Goal: Information Seeking & Learning: Learn about a topic

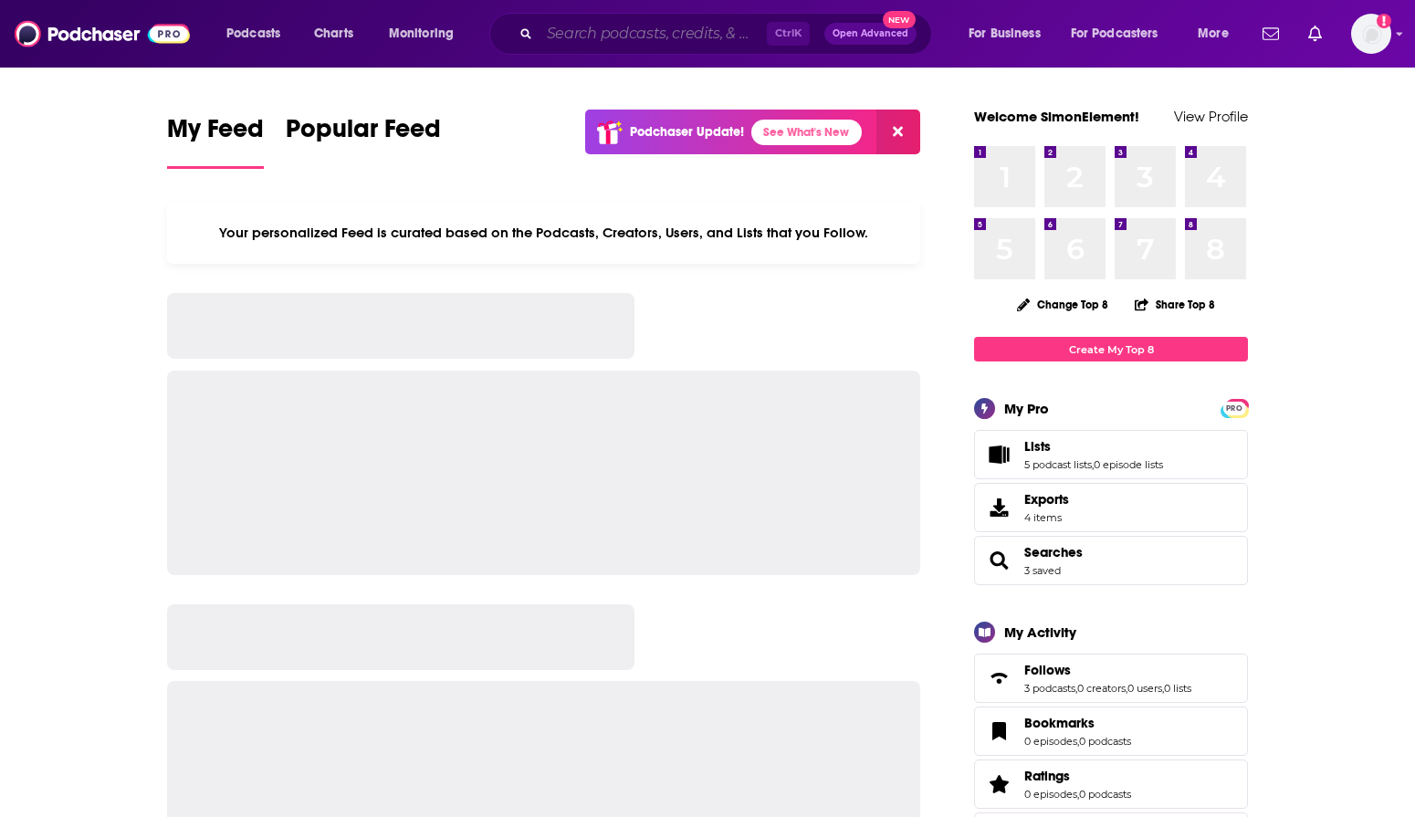
click at [577, 30] on input "Search podcasts, credits, & more..." at bounding box center [652, 33] width 227 height 29
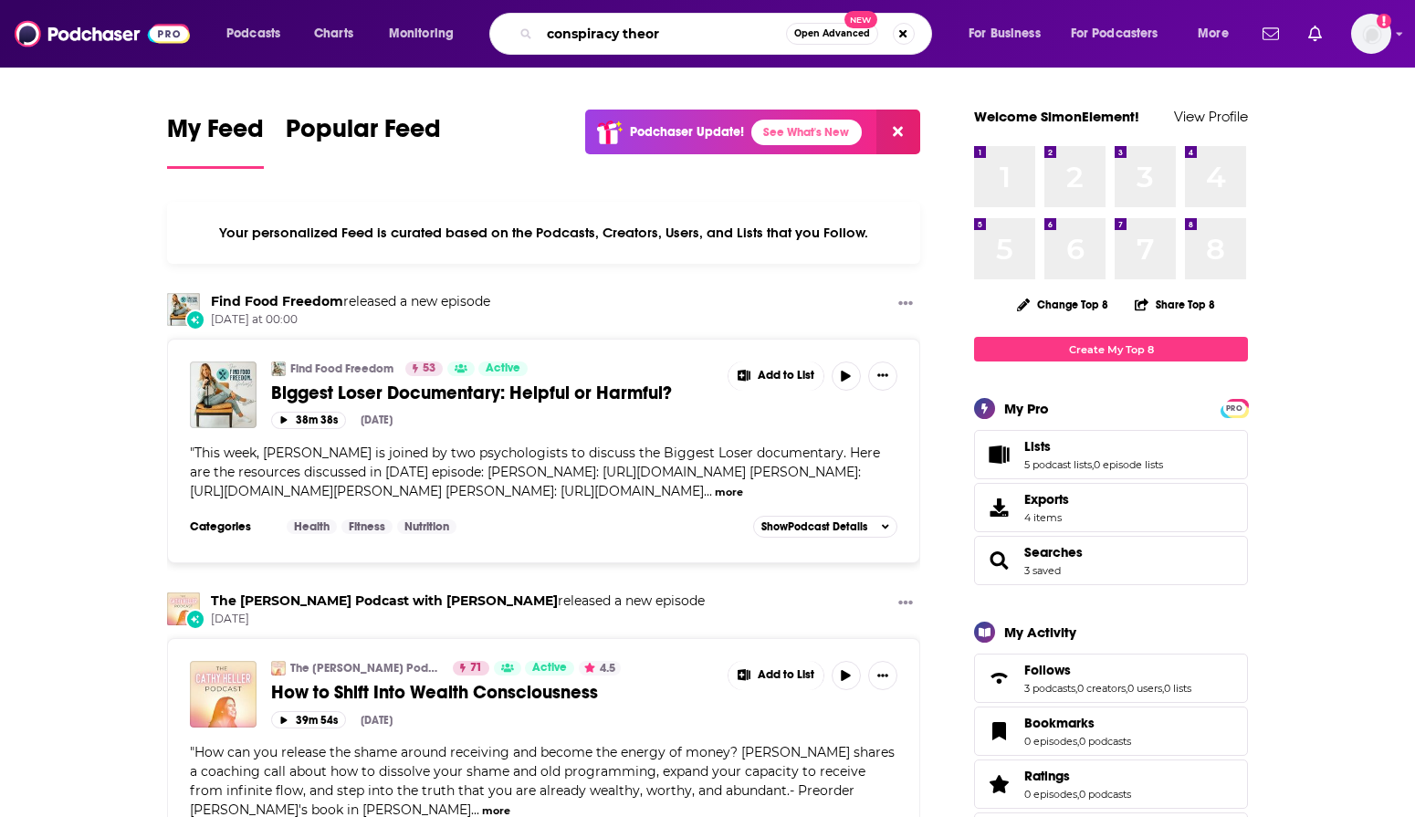
type input "conspiracy theor"
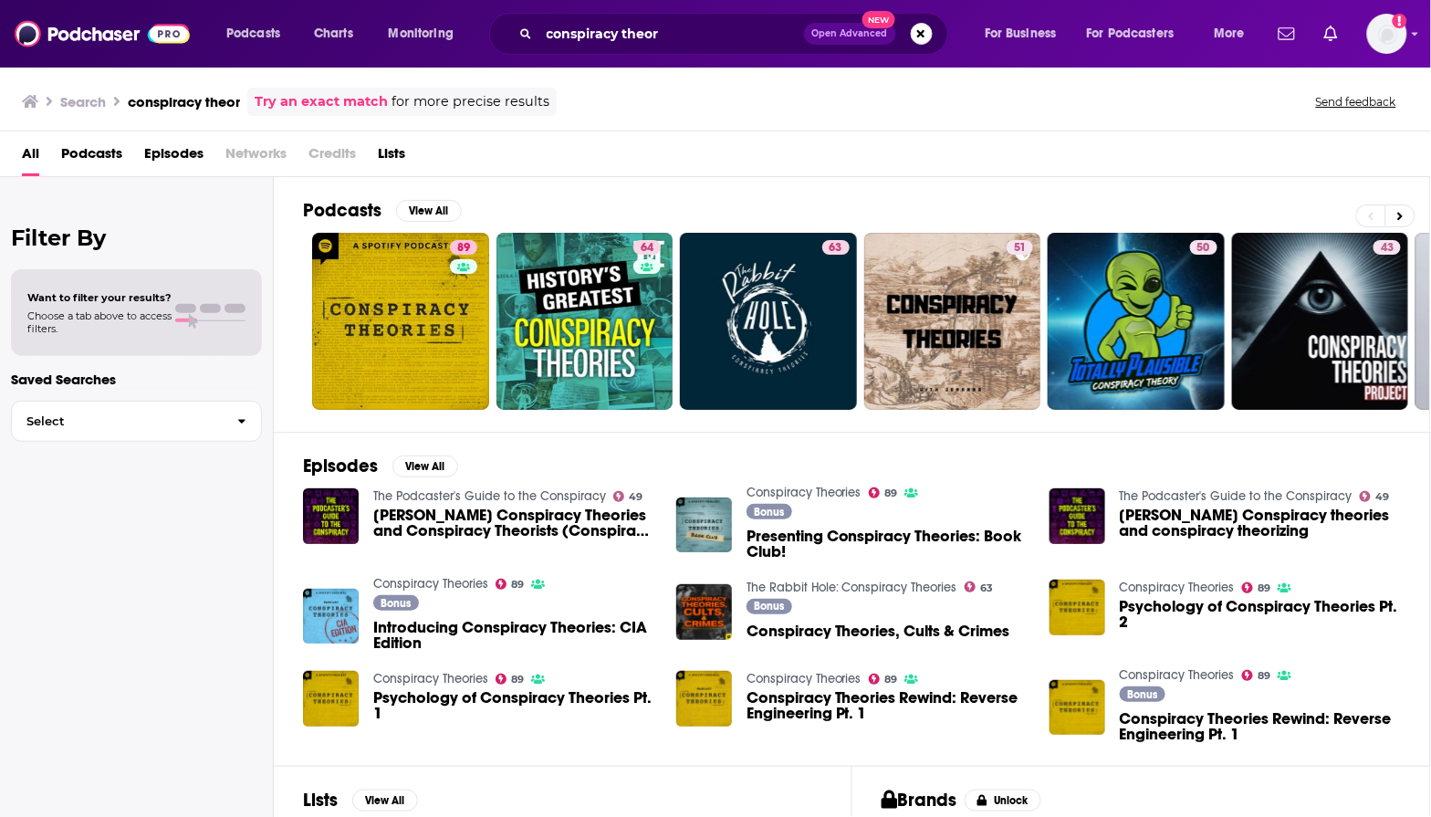
click at [76, 152] on span "Podcasts" at bounding box center [91, 157] width 61 height 37
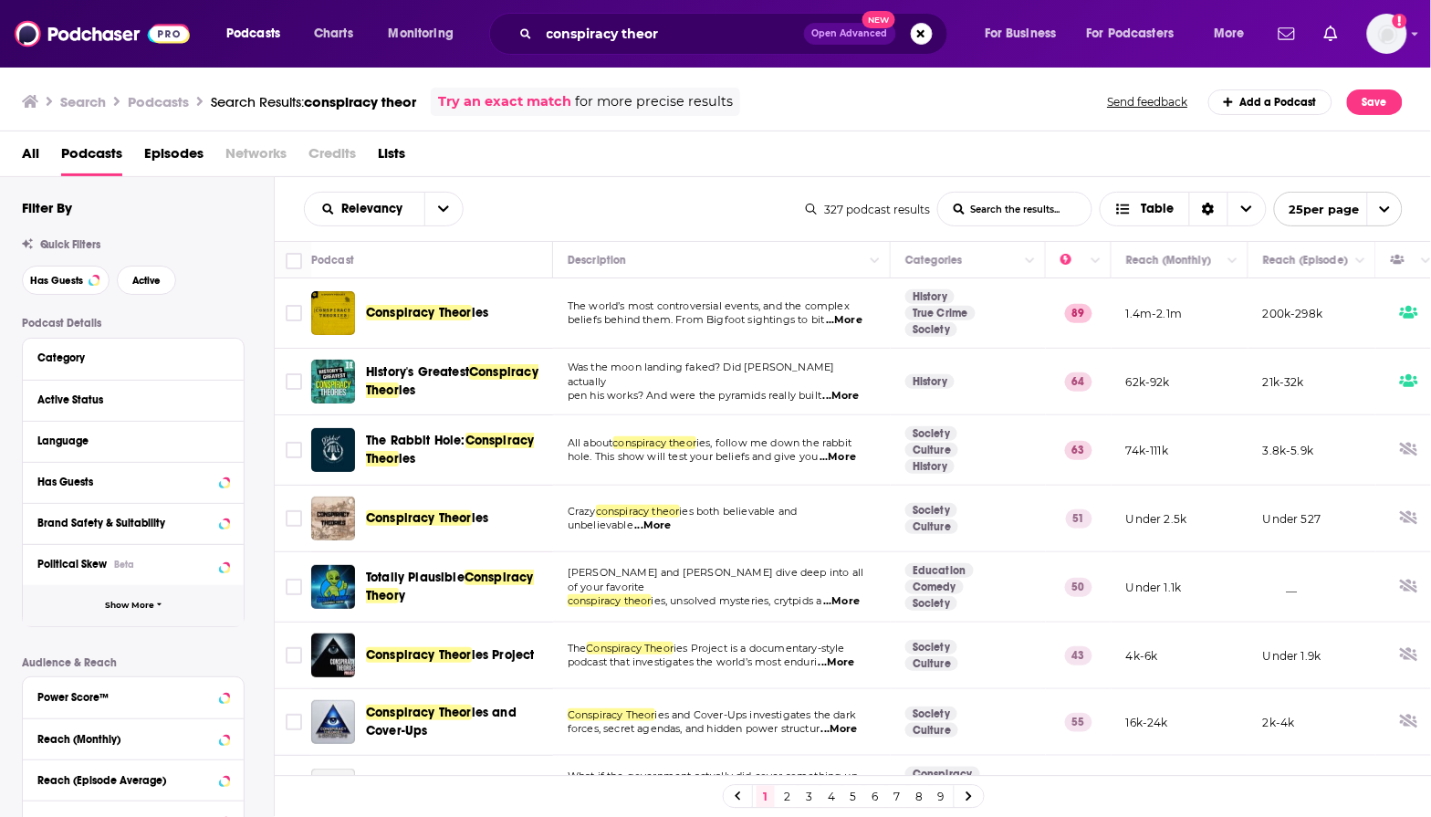
click at [131, 611] on span "Show More" at bounding box center [129, 606] width 49 height 10
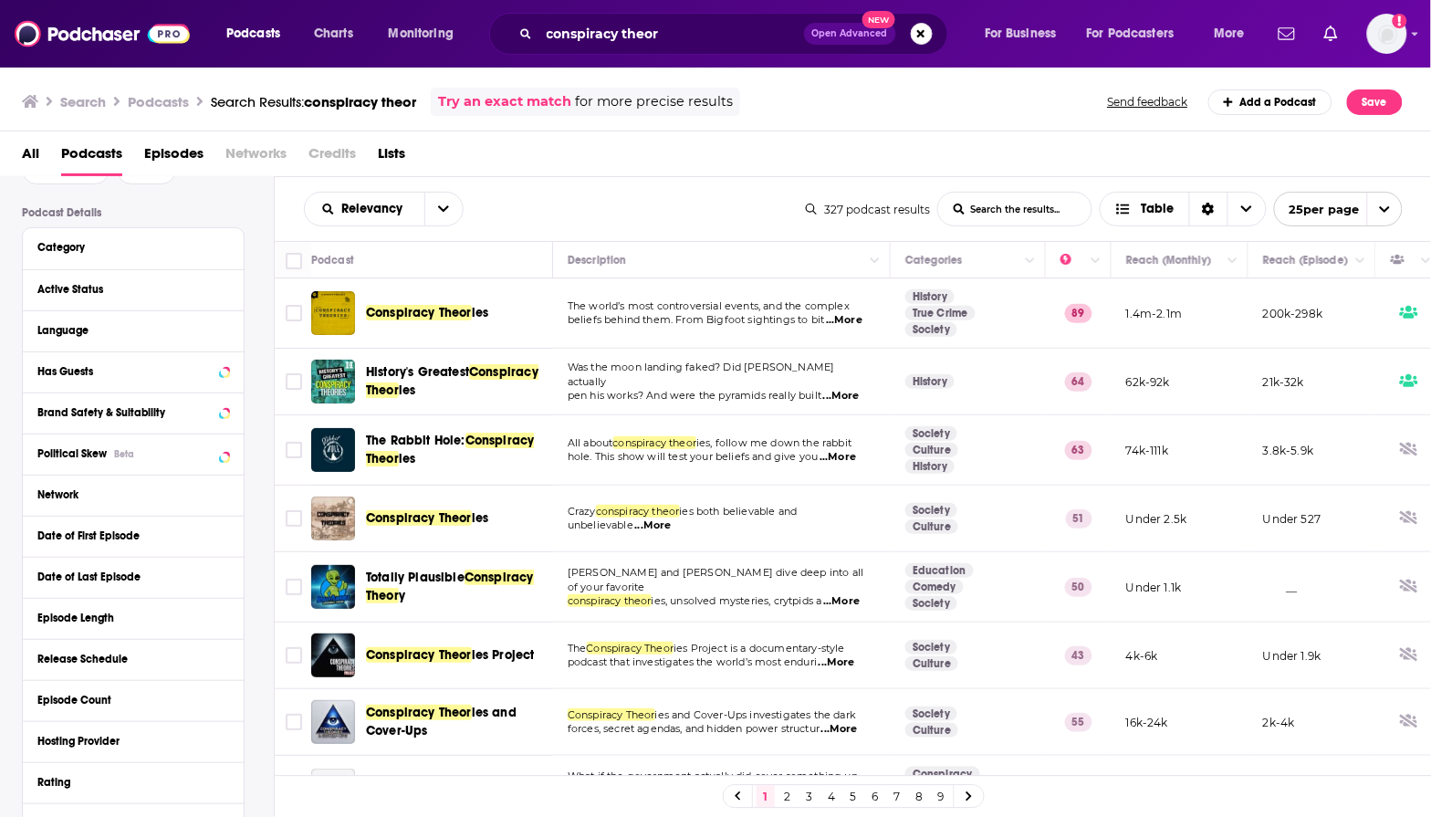
scroll to position [114, 0]
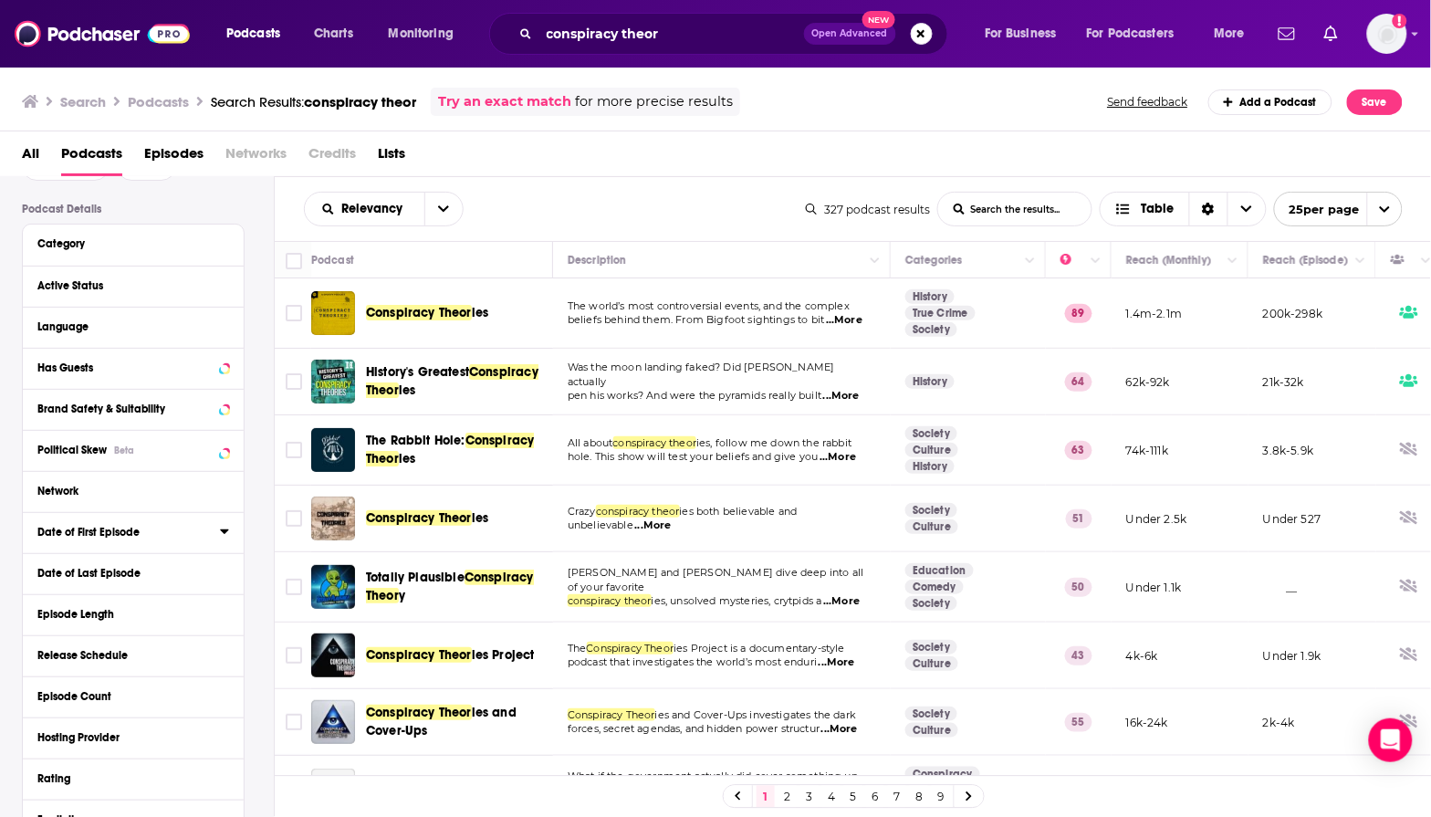
click at [115, 530] on div "Date of First Episode" at bounding box center [122, 532] width 171 height 13
click at [170, 570] on button "3M" at bounding box center [170, 564] width 31 height 29
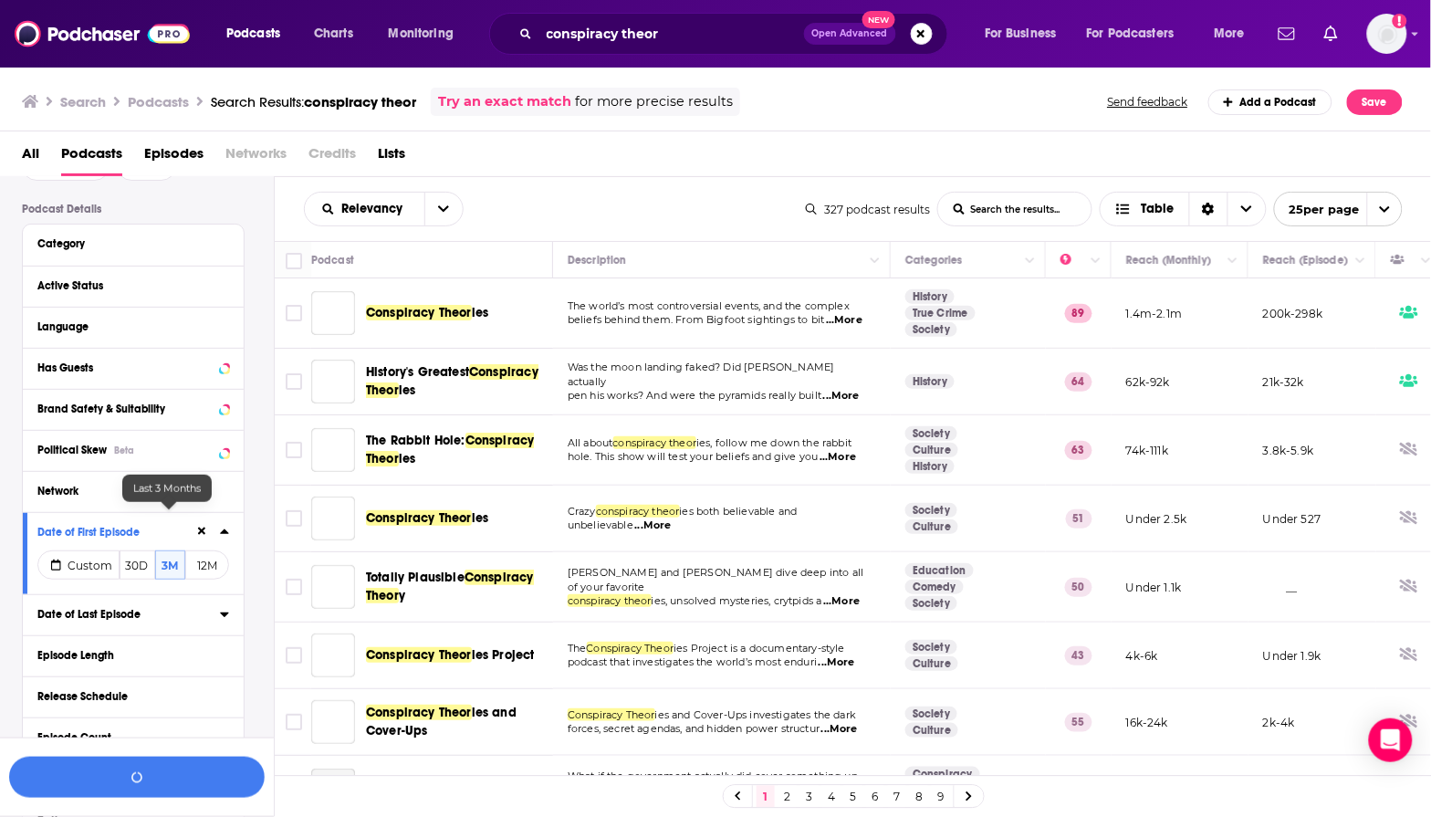
scroll to position [160, 0]
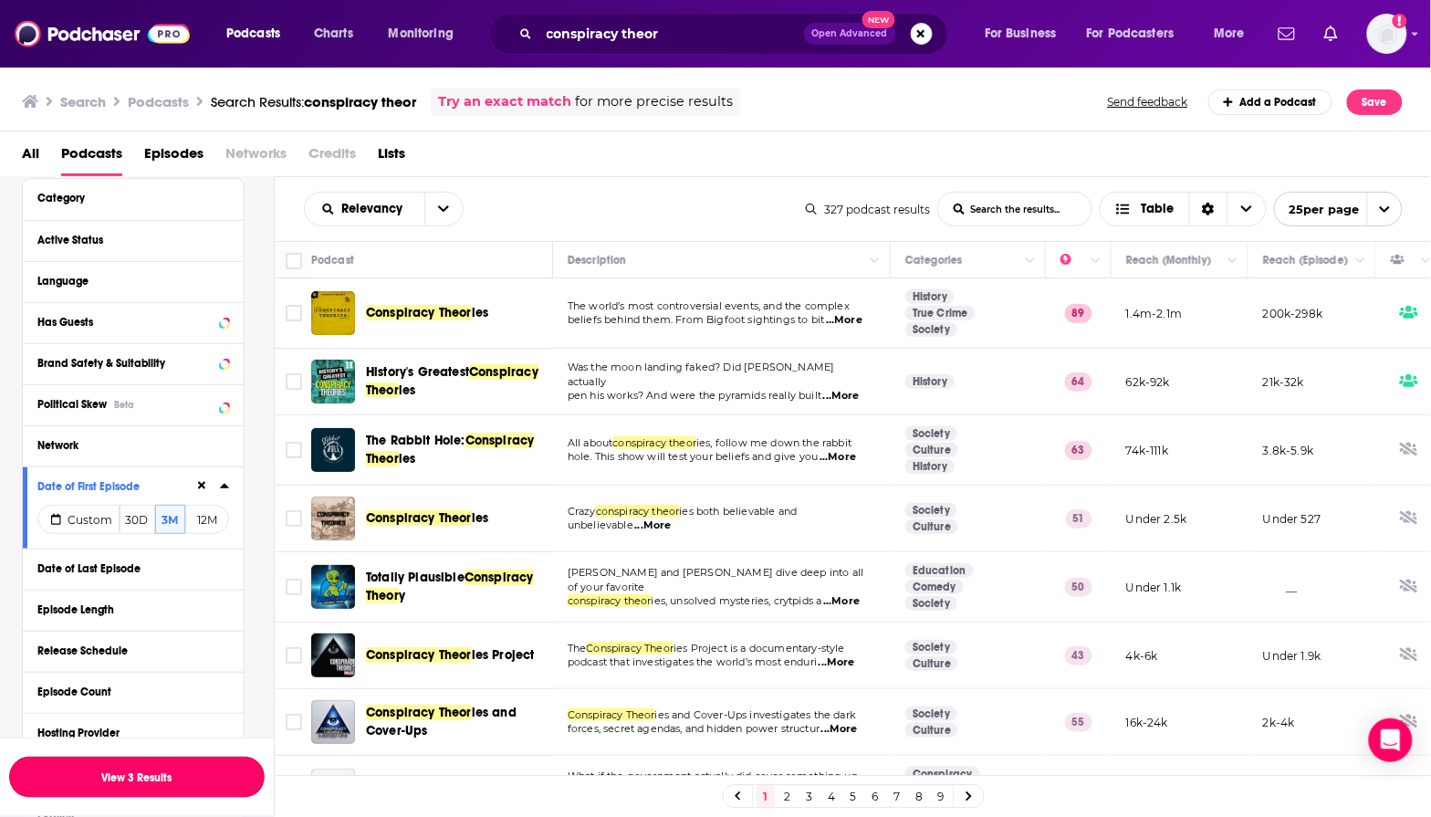
drag, startPoint x: 149, startPoint y: 787, endPoint x: 230, endPoint y: 680, distance: 134.2
click at [151, 788] on button "View 3 Results" at bounding box center [137, 777] width 256 height 41
